Goal: Transaction & Acquisition: Purchase product/service

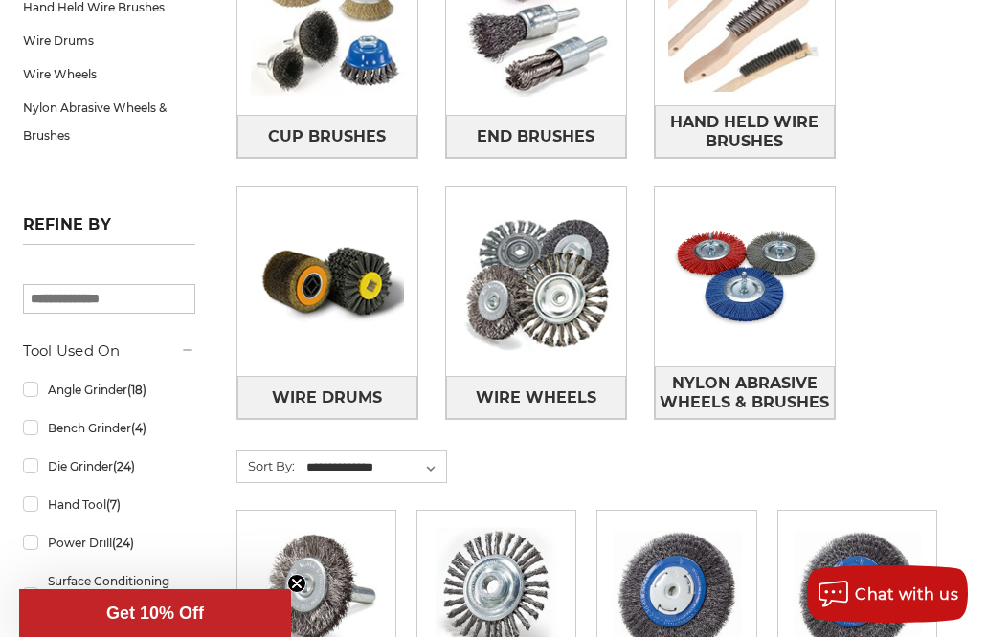
scroll to position [455, 0]
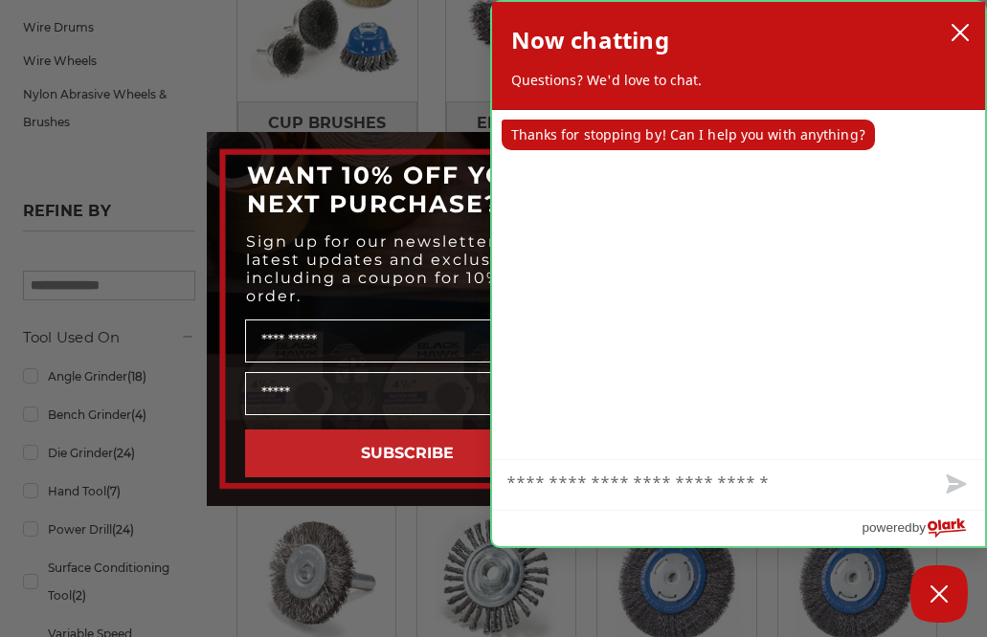
click at [753, 154] on div "agent sent Thanks for stopping by! Can I help you with anything?" at bounding box center [739, 284] width 494 height 349
click at [953, 26] on icon "close chatbox" at bounding box center [959, 32] width 15 height 15
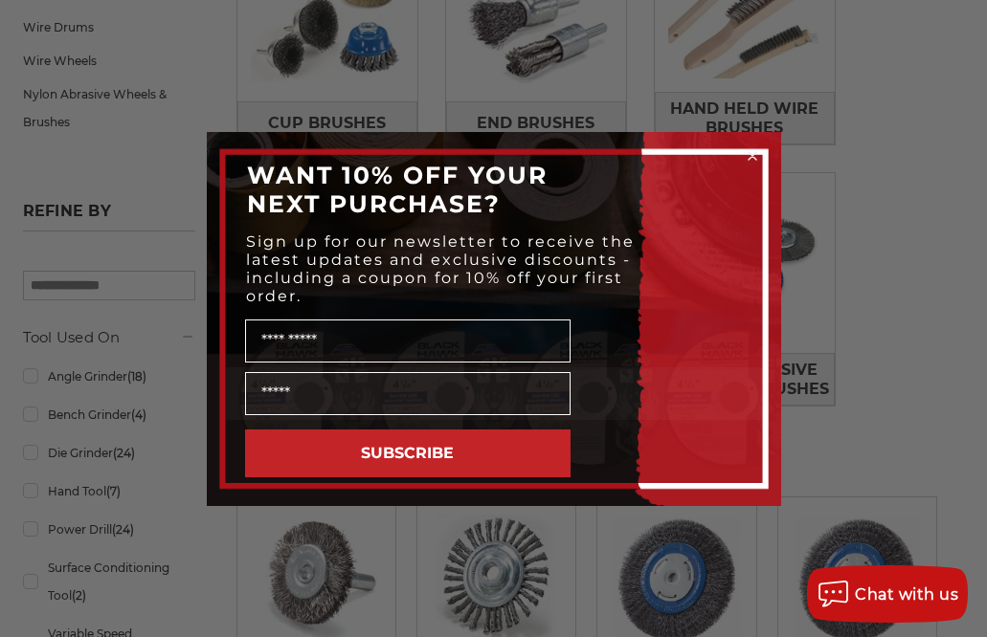
click at [753, 162] on circle "Close dialog" at bounding box center [752, 155] width 18 height 18
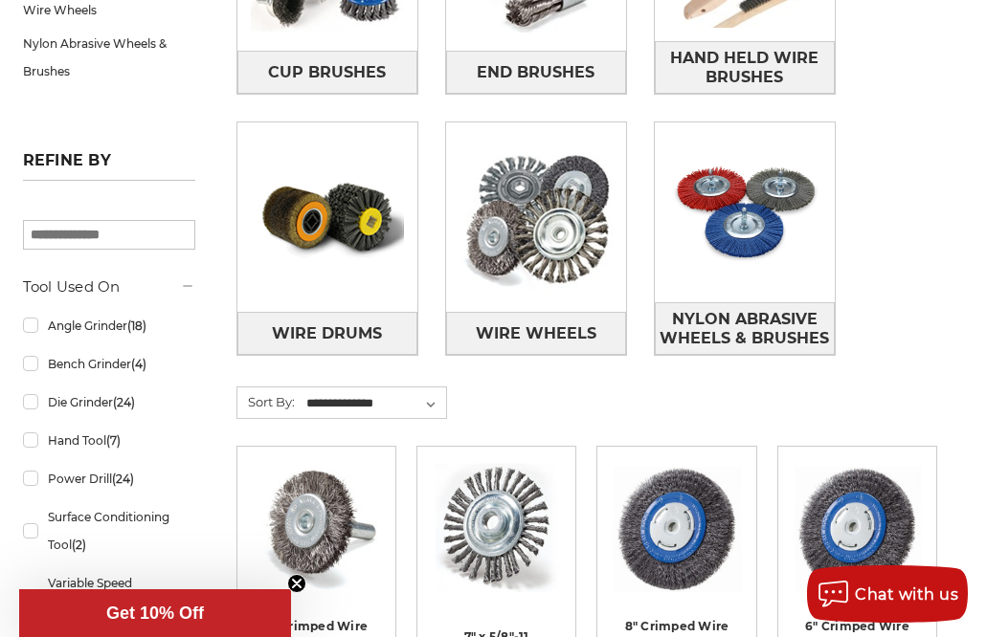
scroll to position [510, 0]
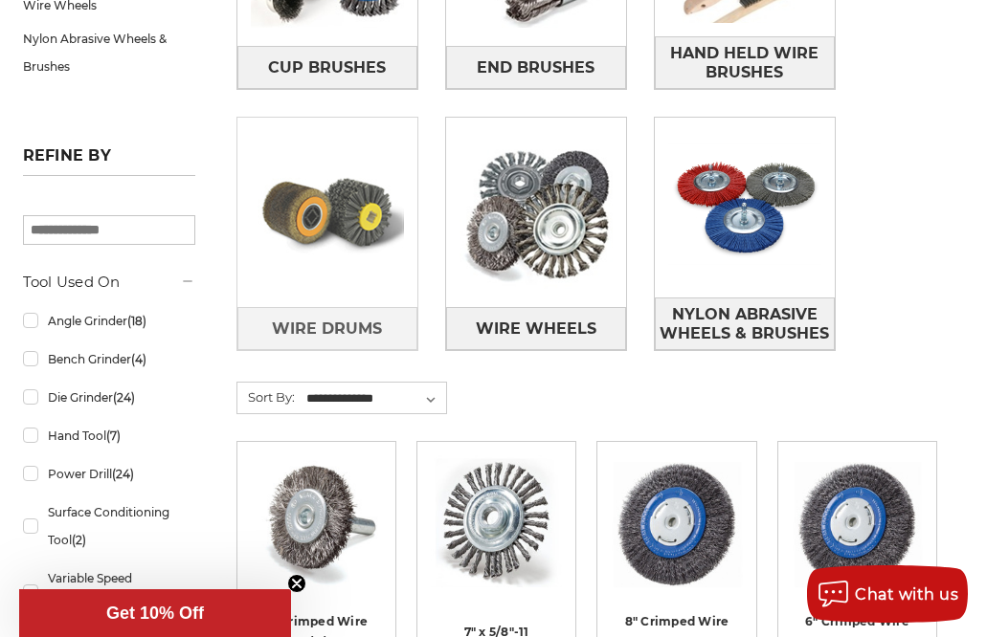
click at [313, 209] on img at bounding box center [327, 213] width 180 height 180
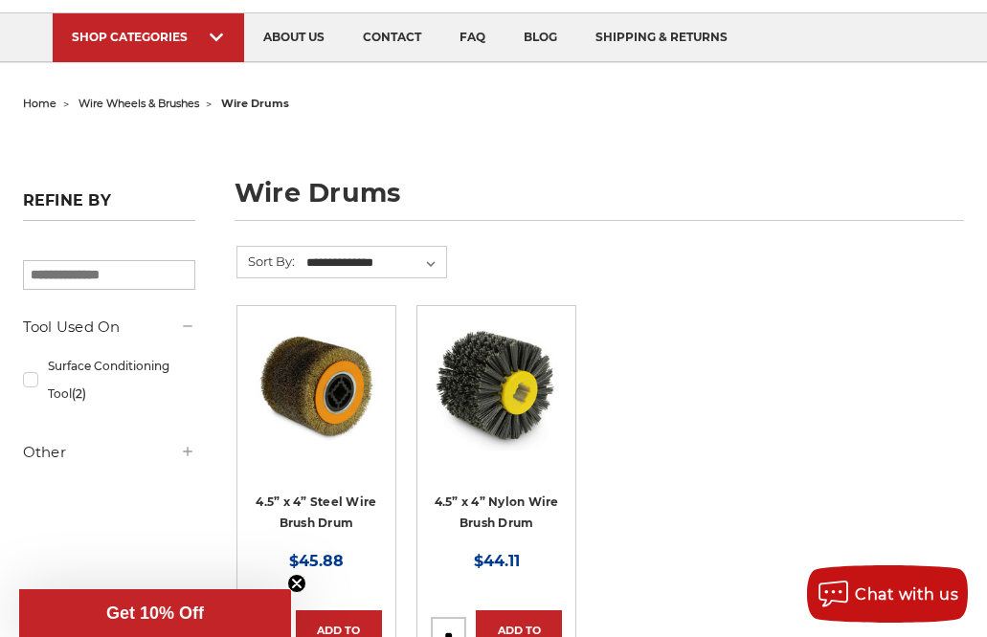
scroll to position [131, 0]
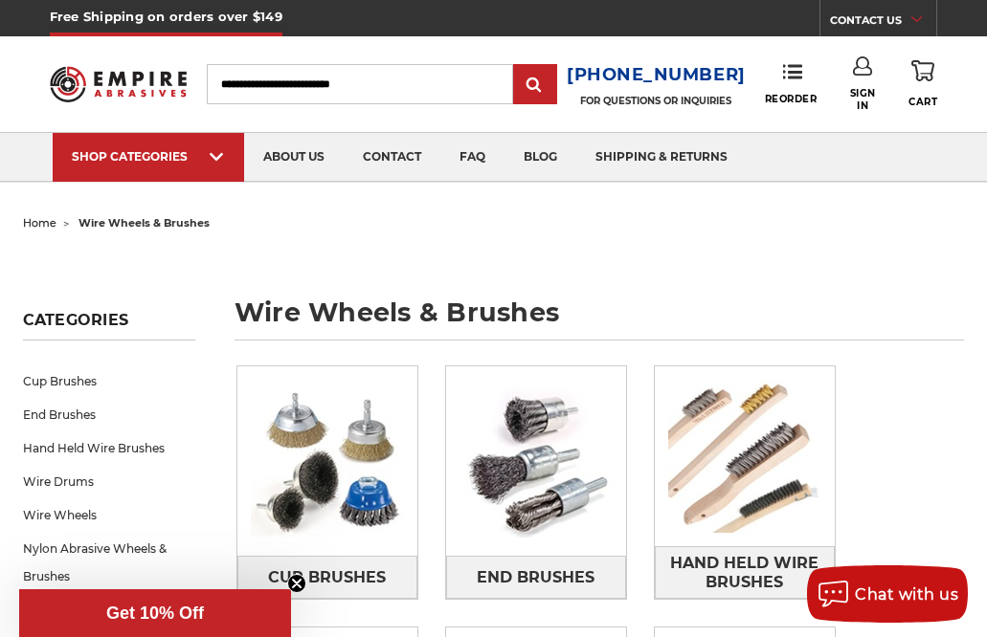
click at [221, 83] on input "Search" at bounding box center [359, 84] width 305 height 40
click at [220, 83] on input "Search" at bounding box center [359, 84] width 305 height 40
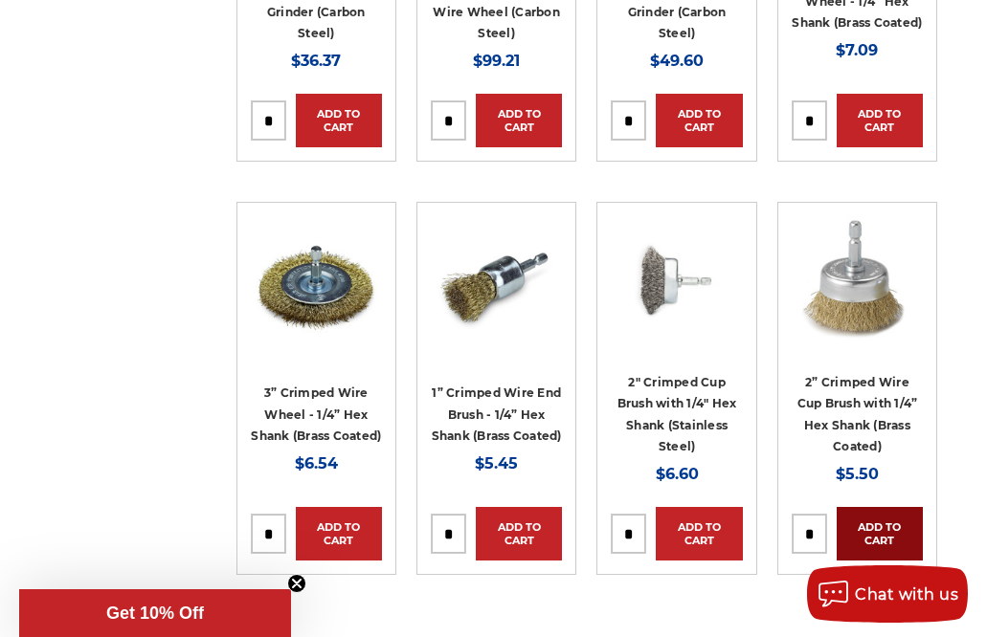
scroll to position [2811, 0]
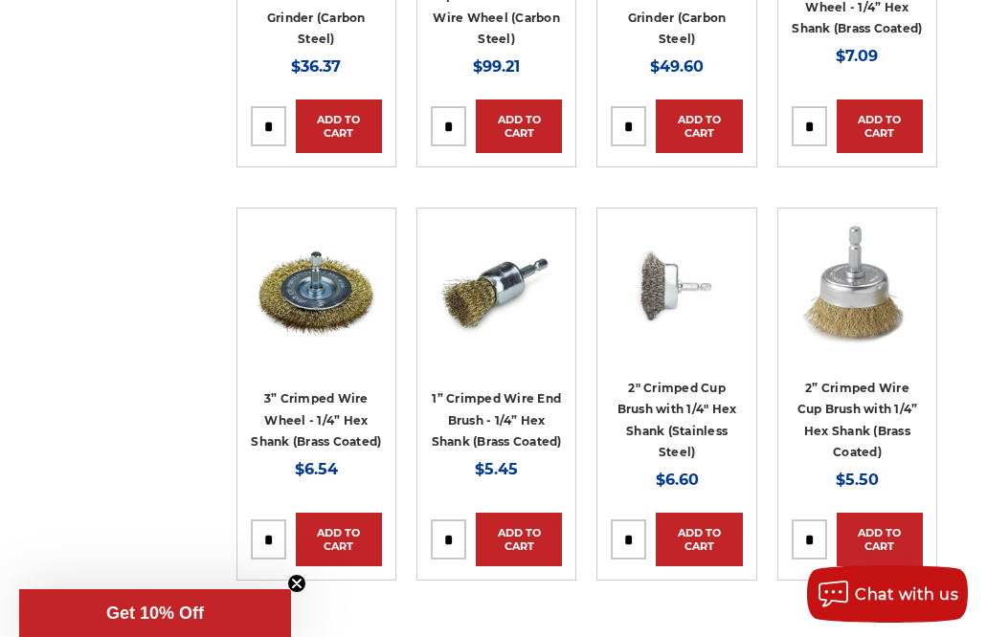
click at [911, 441] on h4 "2” Crimped Wire Cup Brush with 1/4” Hex Shank (Brass Coated)" at bounding box center [857, 420] width 131 height 86
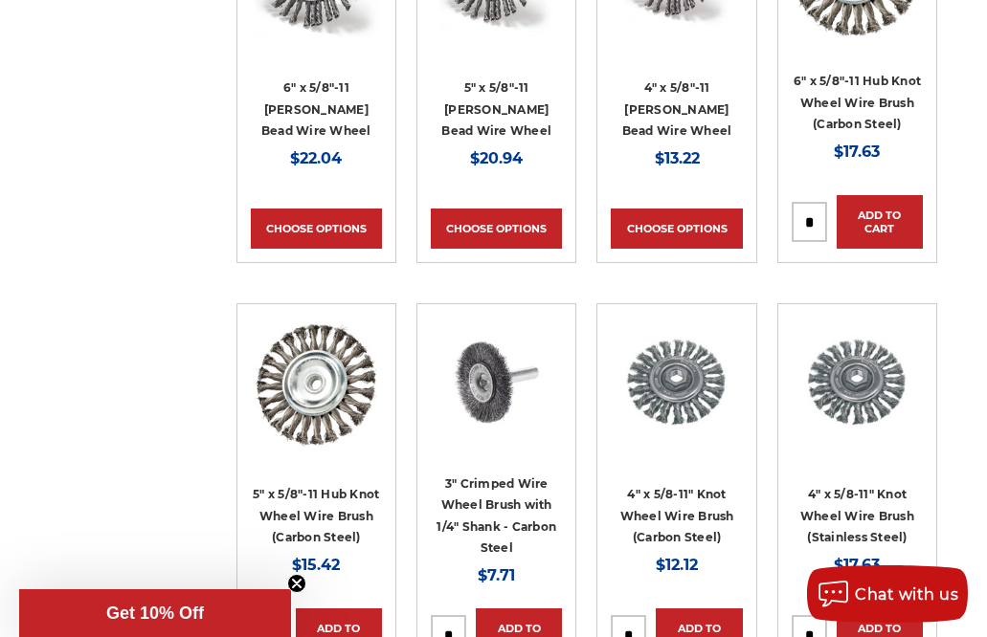
scroll to position [1884, 0]
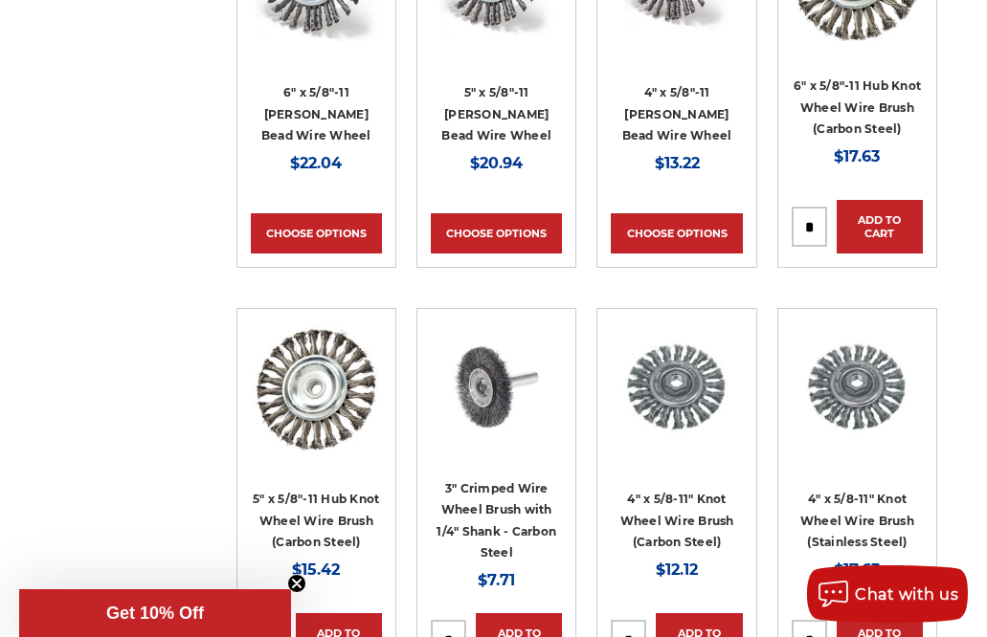
click at [911, 441] on img at bounding box center [857, 388] width 131 height 131
